Goal: Navigation & Orientation: Find specific page/section

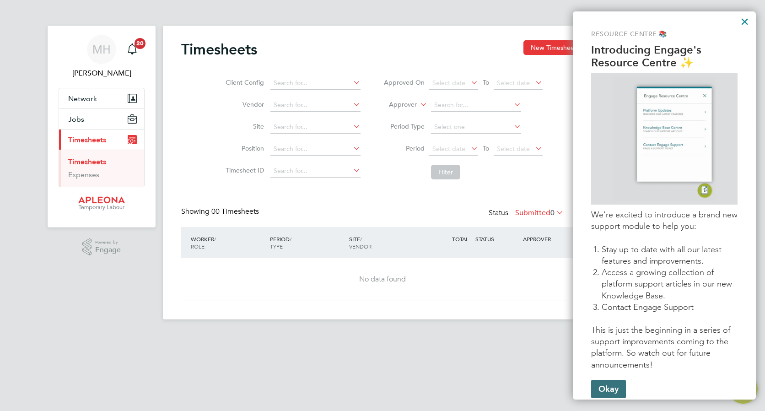
click at [604, 387] on button "Okay" at bounding box center [608, 389] width 35 height 18
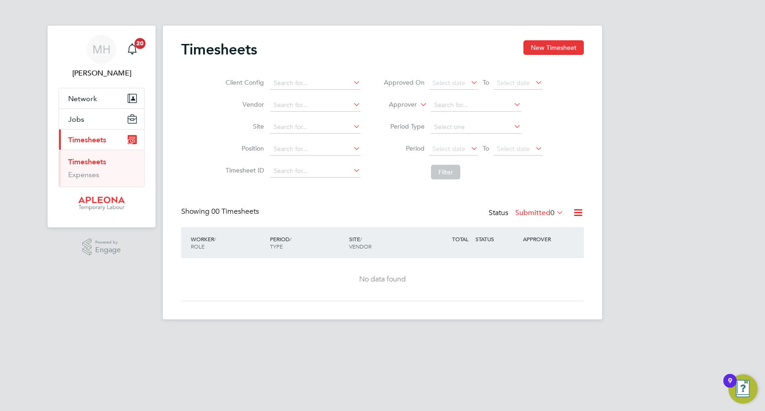
click at [352, 81] on icon at bounding box center [352, 82] width 0 height 13
click at [325, 95] on li "Apleona - Pretium" at bounding box center [322, 96] width 105 height 12
type input "Apleona - Pretium"
click at [352, 104] on icon at bounding box center [352, 104] width 0 height 13
click at [407, 191] on div "Timesheets New Timesheet Client Config Apleona - Pretium Vendor Site Position T…" at bounding box center [382, 170] width 403 height 261
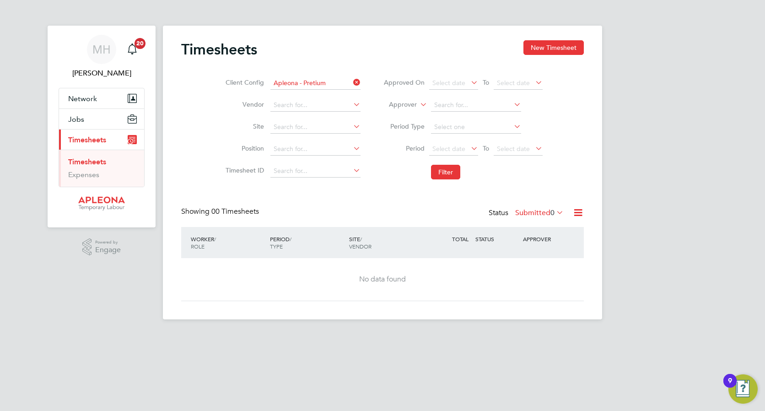
click at [352, 124] on icon at bounding box center [352, 126] width 0 height 13
click at [393, 173] on li "Filter" at bounding box center [463, 172] width 182 height 24
click at [352, 152] on icon at bounding box center [352, 148] width 0 height 13
click at [383, 191] on div "Timesheets New Timesheet Client Config Apleona - Pretium Vendor Site Position T…" at bounding box center [382, 170] width 403 height 261
click at [301, 100] on input at bounding box center [316, 105] width 90 height 13
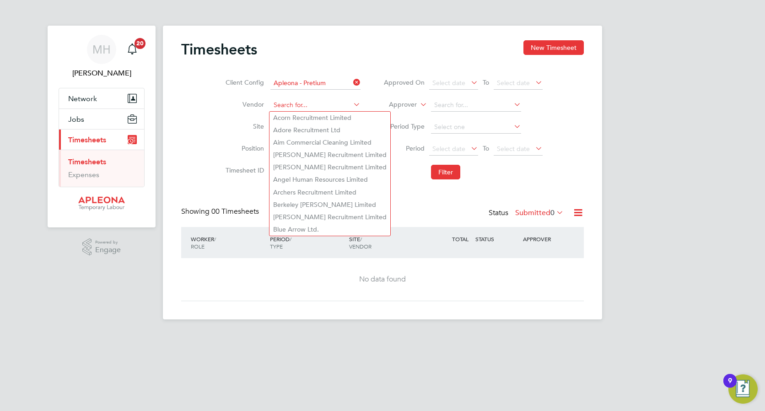
click at [290, 102] on input at bounding box center [316, 105] width 90 height 13
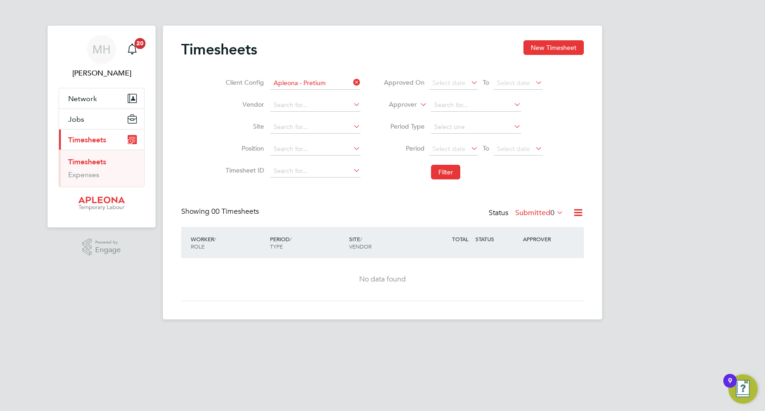
click at [352, 103] on icon at bounding box center [352, 104] width 0 height 13
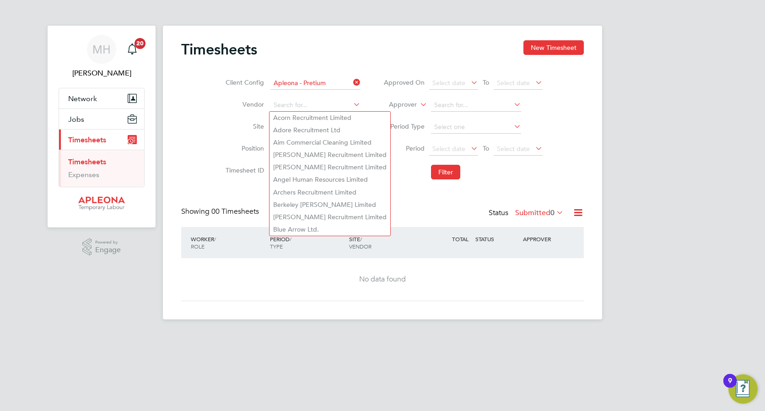
click at [223, 112] on li "Vendor" at bounding box center [291, 105] width 161 height 22
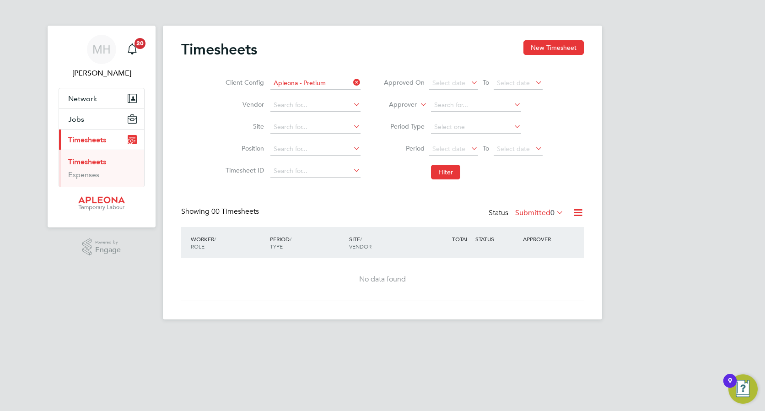
click at [352, 125] on icon at bounding box center [352, 126] width 0 height 13
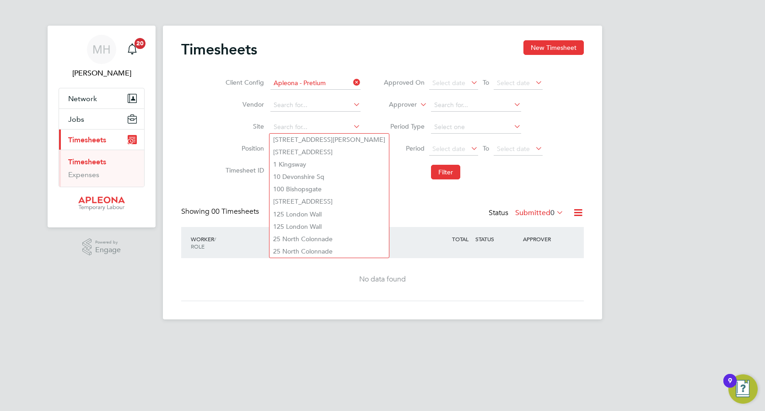
click at [239, 126] on label "Site" at bounding box center [243, 126] width 41 height 8
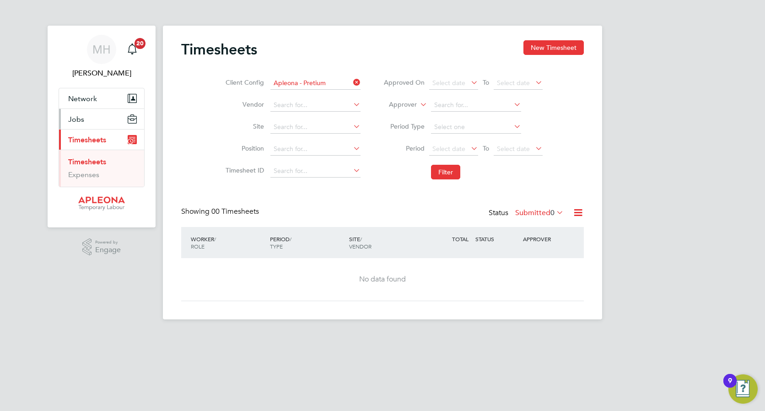
click at [97, 118] on button "Jobs" at bounding box center [101, 119] width 85 height 20
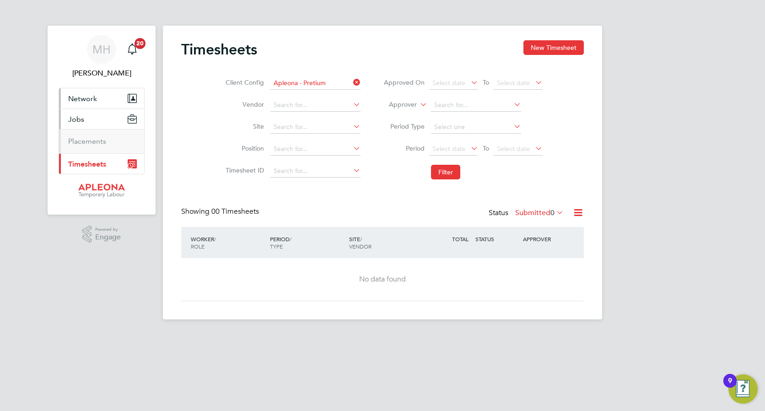
click at [96, 98] on span "Network" at bounding box center [82, 98] width 29 height 9
click at [112, 139] on button "Jobs" at bounding box center [101, 143] width 85 height 20
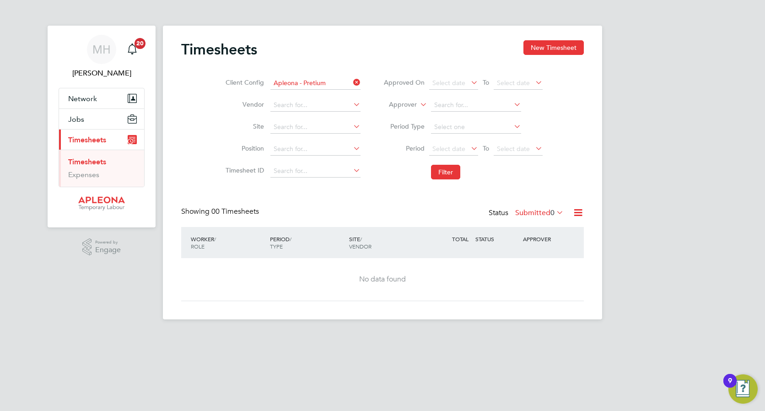
click at [352, 81] on icon at bounding box center [352, 82] width 0 height 13
click at [136, 48] on icon "Main navigation" at bounding box center [132, 47] width 9 height 9
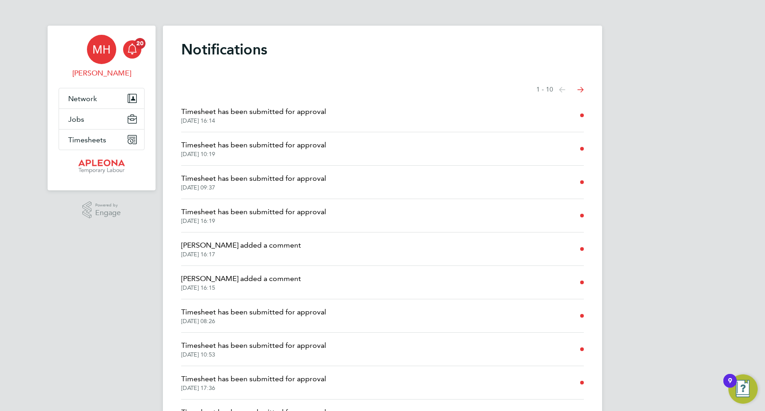
click at [103, 52] on span "MH" at bounding box center [101, 49] width 18 height 12
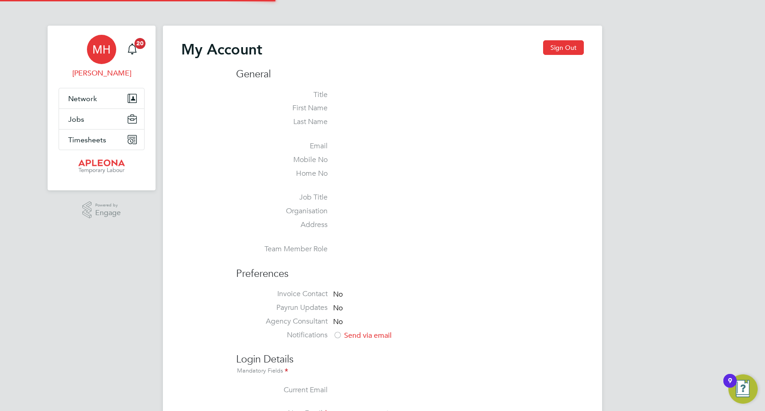
type input "michael.haycock@apleona.com"
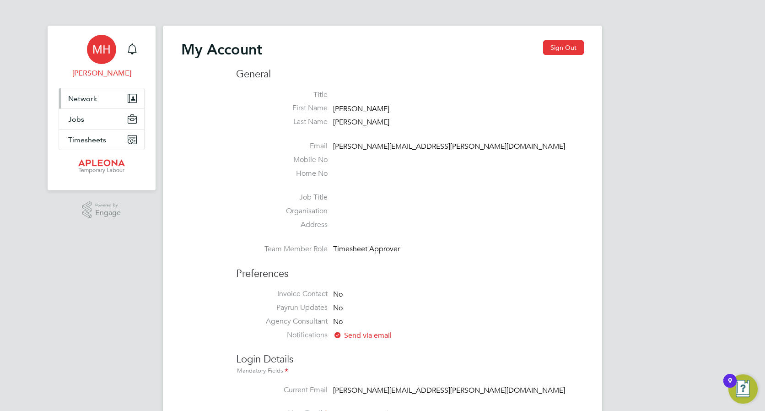
click at [131, 96] on icon "Main navigation" at bounding box center [133, 98] width 6 height 8
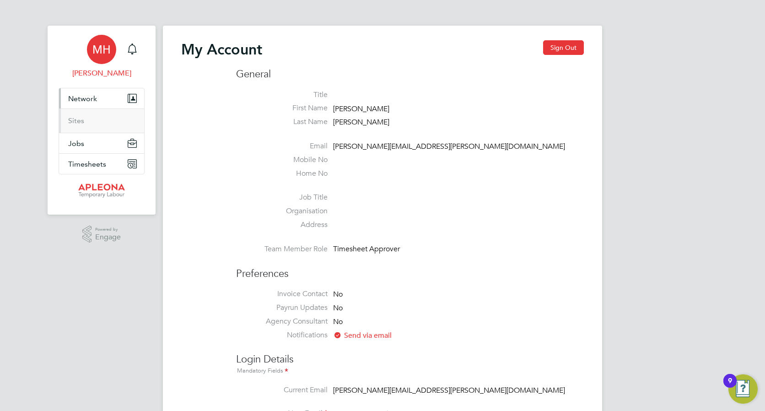
click at [92, 119] on li "Sites" at bounding box center [102, 120] width 69 height 9
click at [130, 143] on icon "Main navigation" at bounding box center [132, 143] width 9 height 9
click at [134, 118] on icon "Main navigation" at bounding box center [132, 117] width 8 height 4
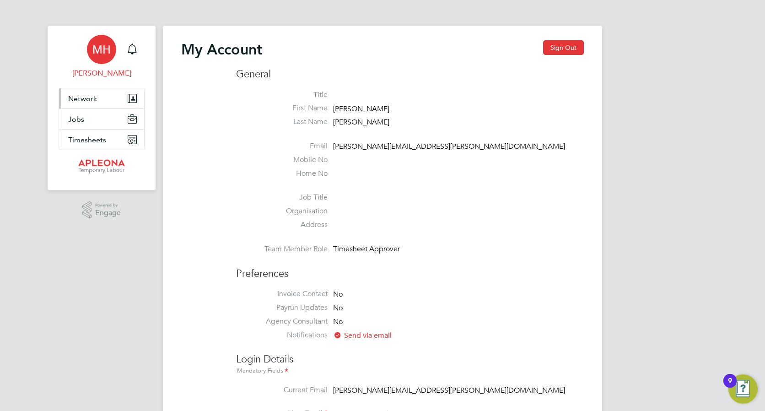
click at [134, 93] on button "Network" at bounding box center [101, 98] width 85 height 20
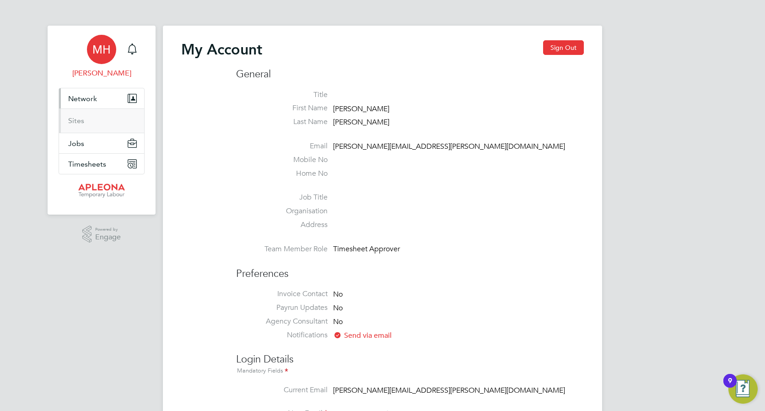
click at [129, 123] on li "Sites" at bounding box center [102, 120] width 69 height 9
click at [78, 120] on link "Sites" at bounding box center [76, 120] width 16 height 9
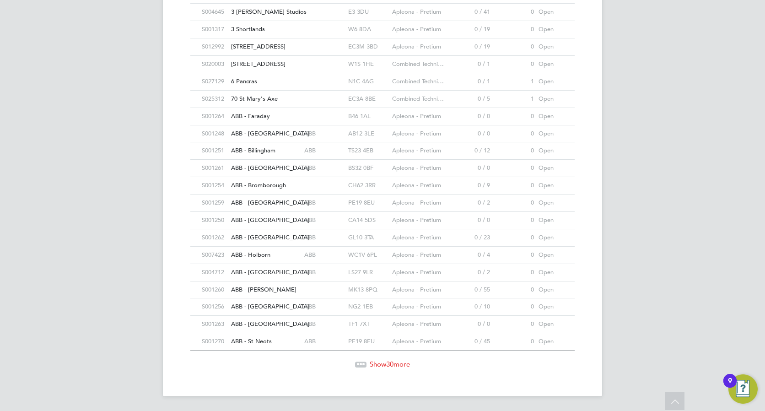
click at [370, 363] on span "Show 30 more" at bounding box center [390, 364] width 40 height 9
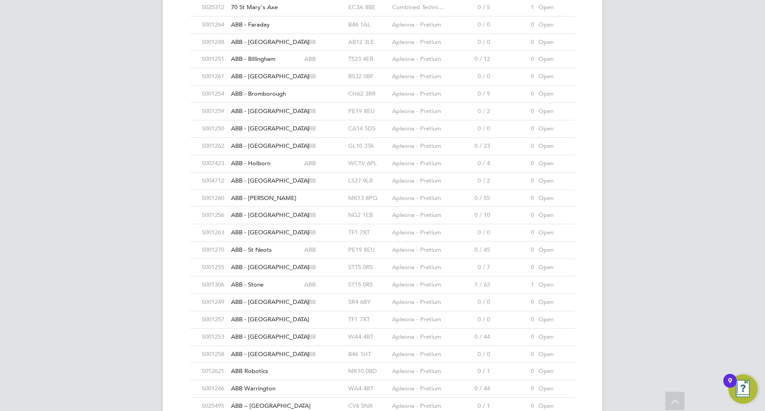
click at [259, 333] on span "ABB - Warrington" at bounding box center [270, 337] width 78 height 8
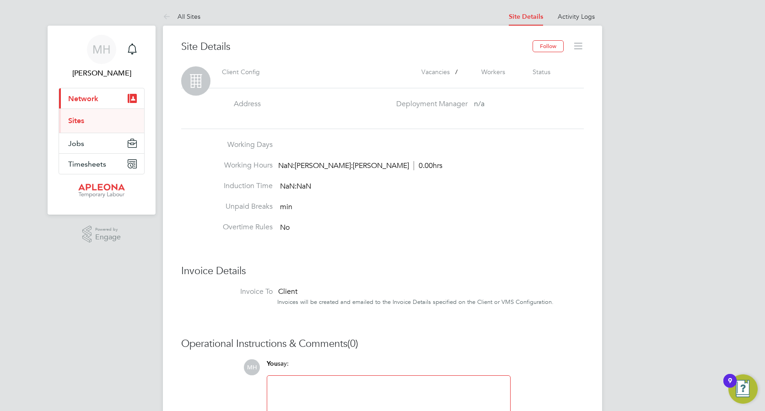
click at [256, 68] on label "Client Config" at bounding box center [241, 71] width 38 height 11
click at [256, 70] on label "Client Config" at bounding box center [241, 71] width 38 height 11
click at [433, 70] on label "Vacancies" at bounding box center [436, 71] width 28 height 11
click at [257, 80] on div "Client Config Vacancies / Workers Status" at bounding box center [401, 73] width 366 height 15
click at [201, 80] on icon at bounding box center [195, 80] width 29 height 29
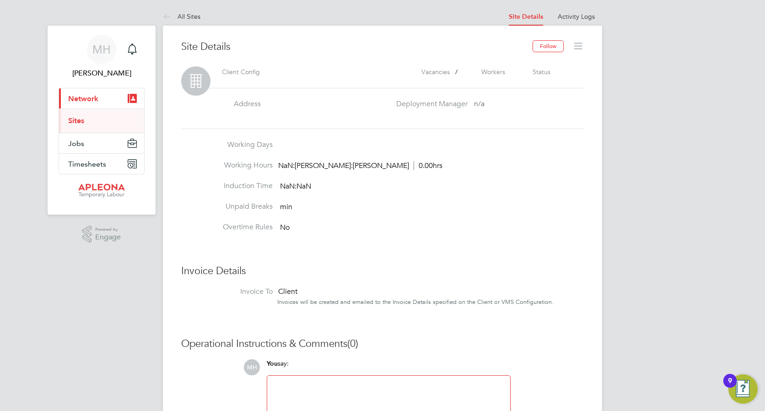
click at [255, 123] on div "Address Deployment Manager n/a" at bounding box center [382, 109] width 403 height 42
drag, startPoint x: 300, startPoint y: 168, endPoint x: 311, endPoint y: 181, distance: 16.2
click at [311, 181] on ul "Working Days Working Hours NaN:[PERSON_NAME]:[PERSON_NAME] 0.00hrs Induction Ti…" at bounding box center [382, 191] width 403 height 103
drag, startPoint x: 311, startPoint y: 181, endPoint x: 382, endPoint y: 209, distance: 76.4
click at [382, 209] on li "Unpaid Breaks min" at bounding box center [382, 212] width 403 height 21
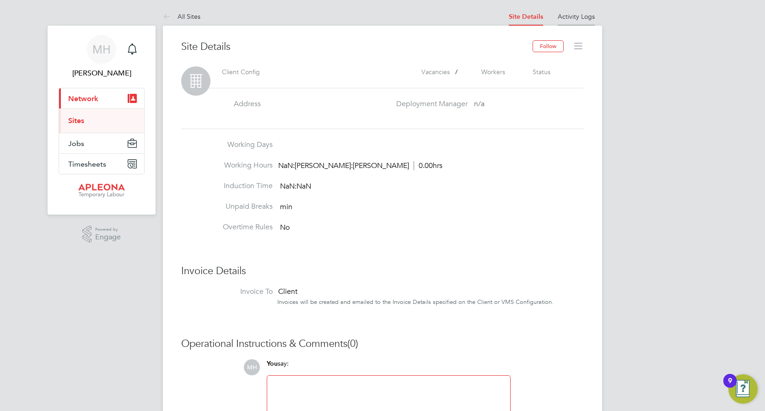
click at [580, 16] on link "Activity Logs" at bounding box center [576, 16] width 37 height 8
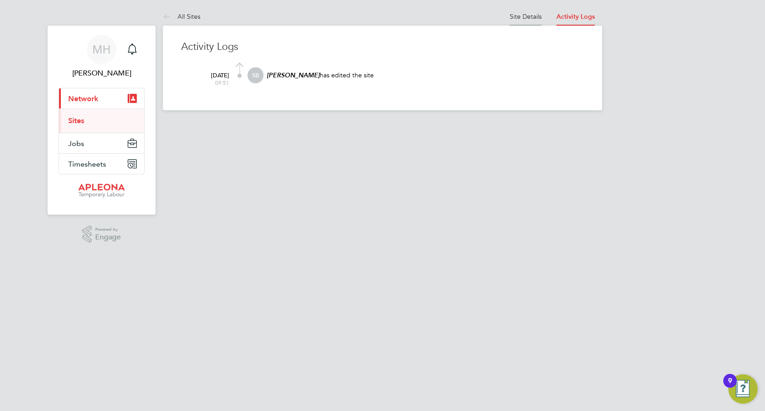
click at [538, 16] on link "Site Details" at bounding box center [526, 16] width 32 height 8
